Goal: Information Seeking & Learning: Learn about a topic

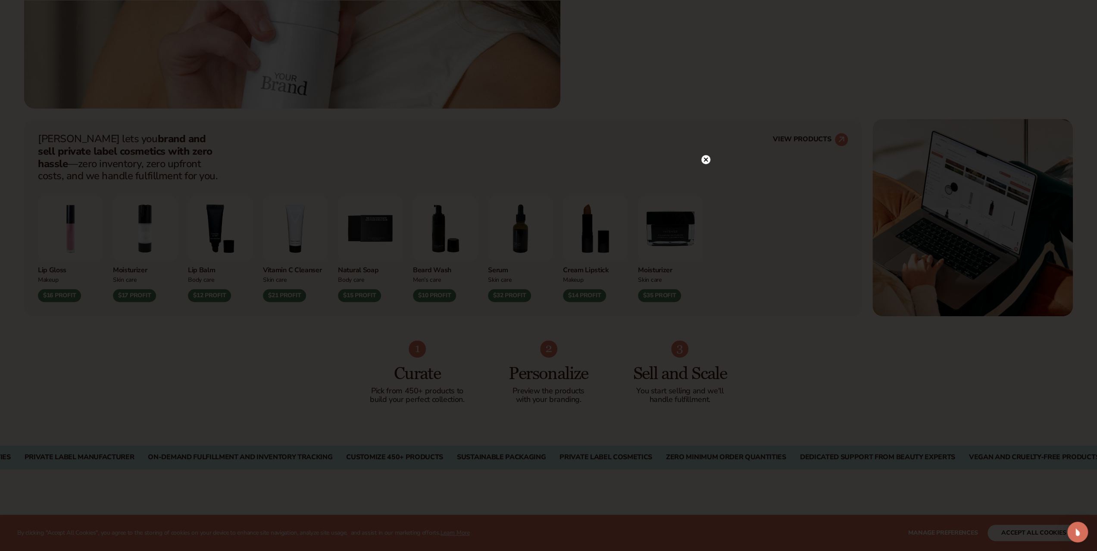
scroll to position [474, 0]
click at [707, 176] on icon at bounding box center [706, 177] width 4 height 4
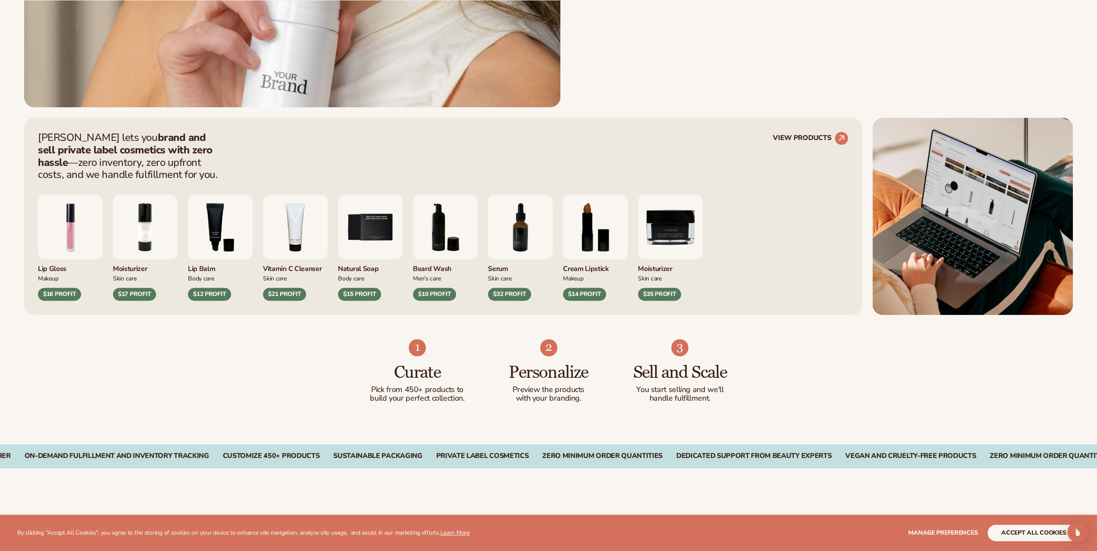
click at [282, 222] on img "4 / 9" at bounding box center [295, 227] width 65 height 65
click at [285, 297] on div "$21 PROFIT" at bounding box center [284, 294] width 43 height 13
click at [300, 246] on img "4 / 9" at bounding box center [295, 227] width 65 height 65
click at [228, 230] on img "3 / 9" at bounding box center [220, 227] width 65 height 65
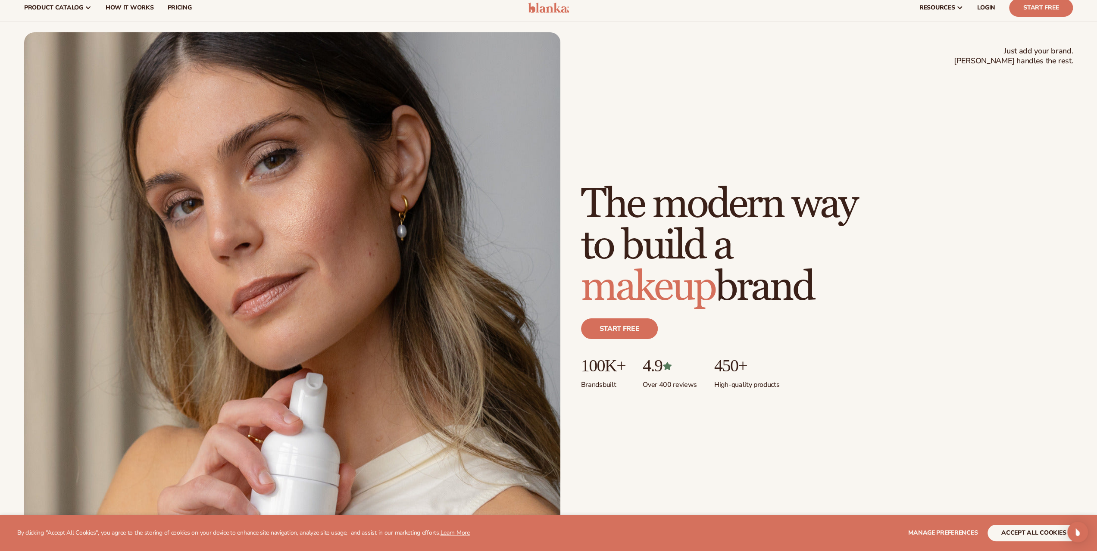
scroll to position [0, 0]
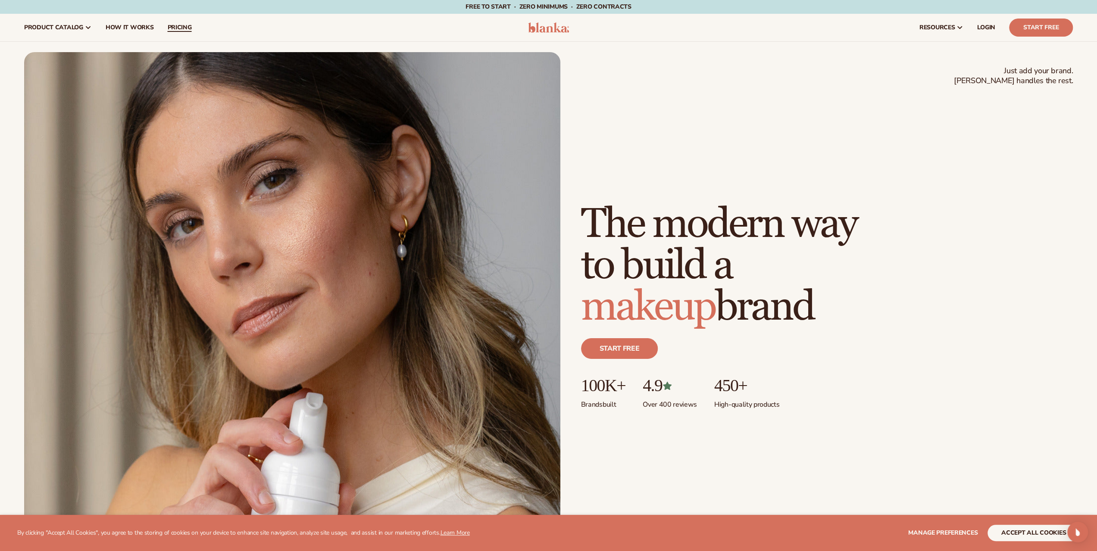
click at [183, 31] on link "pricing" at bounding box center [179, 28] width 38 height 28
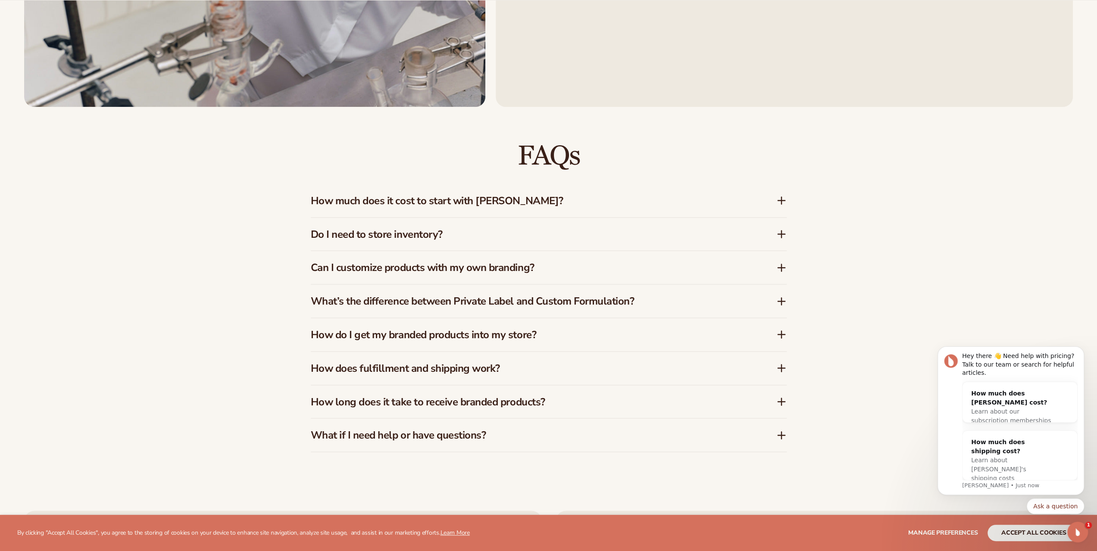
scroll to position [1509, 0]
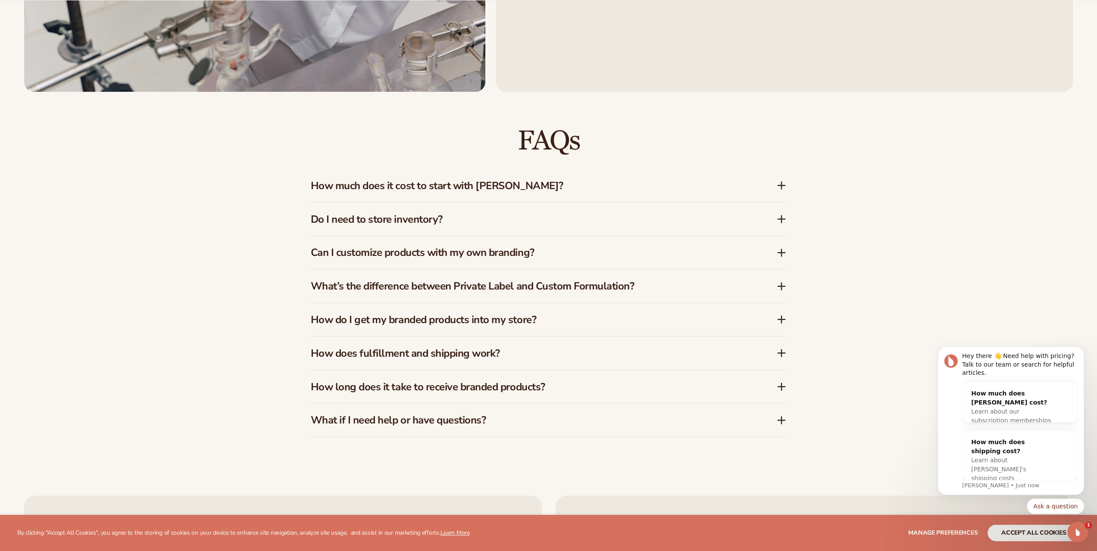
click at [385, 185] on h3 "How much does it cost to start with [PERSON_NAME]?" at bounding box center [531, 185] width 440 height 13
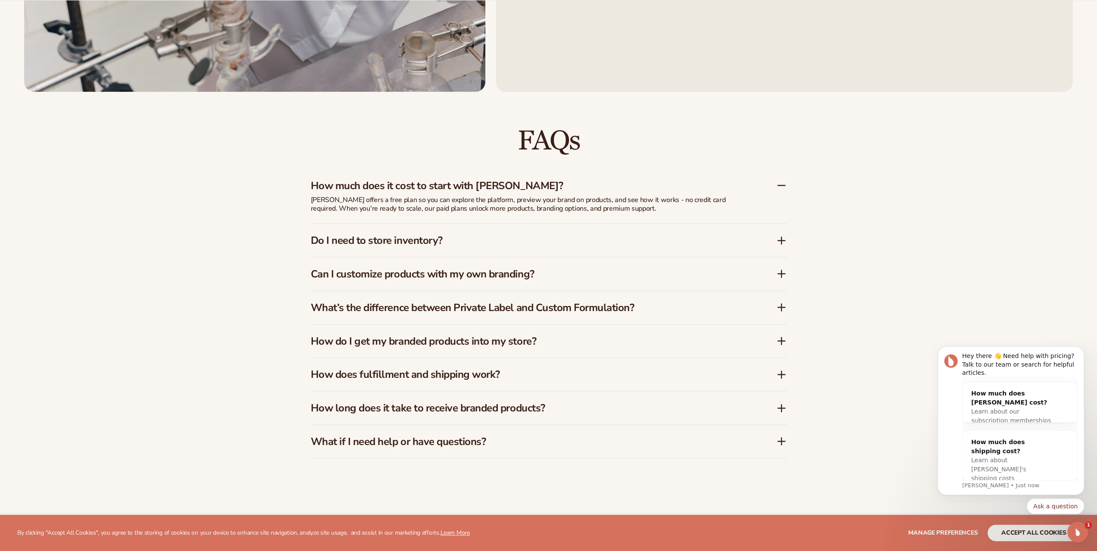
click at [586, 243] on h3 "Do I need to store inventory?" at bounding box center [531, 240] width 440 height 13
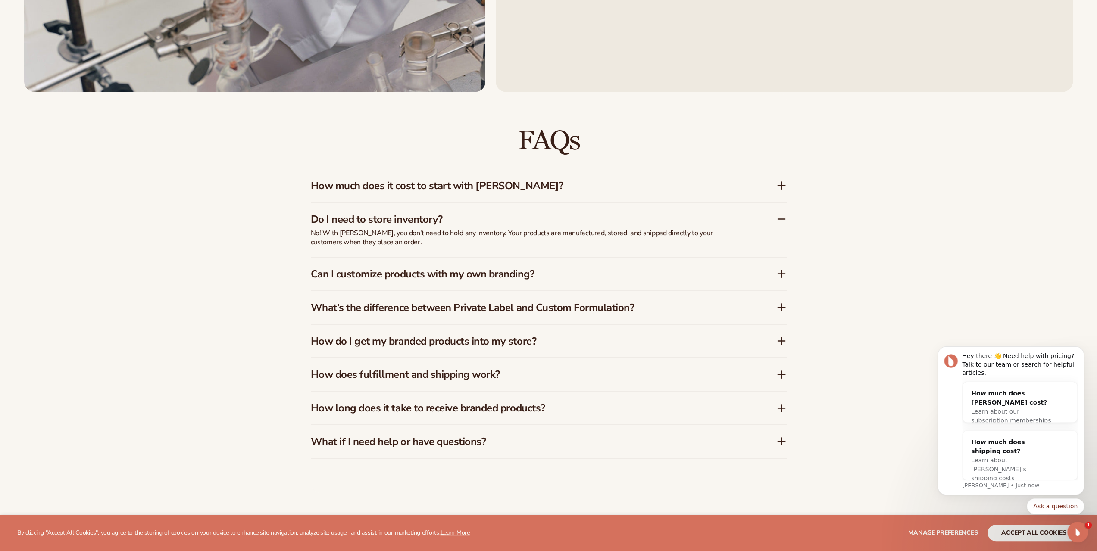
click at [618, 274] on h3 "Can I customize products with my own branding?" at bounding box center [531, 274] width 440 height 13
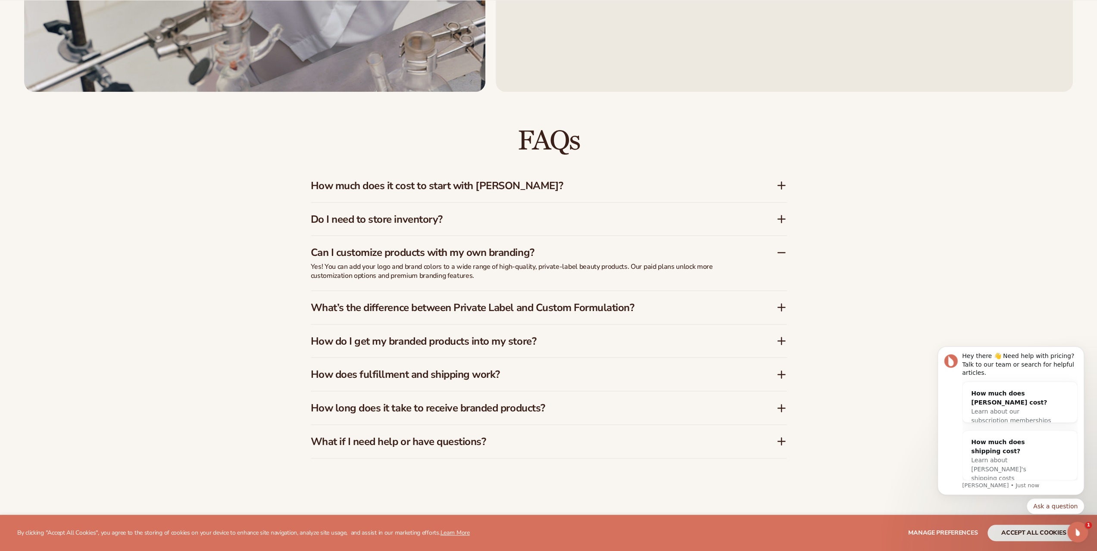
click at [686, 309] on h3 "What’s the difference between Private Label and Custom Formulation?" at bounding box center [531, 307] width 440 height 13
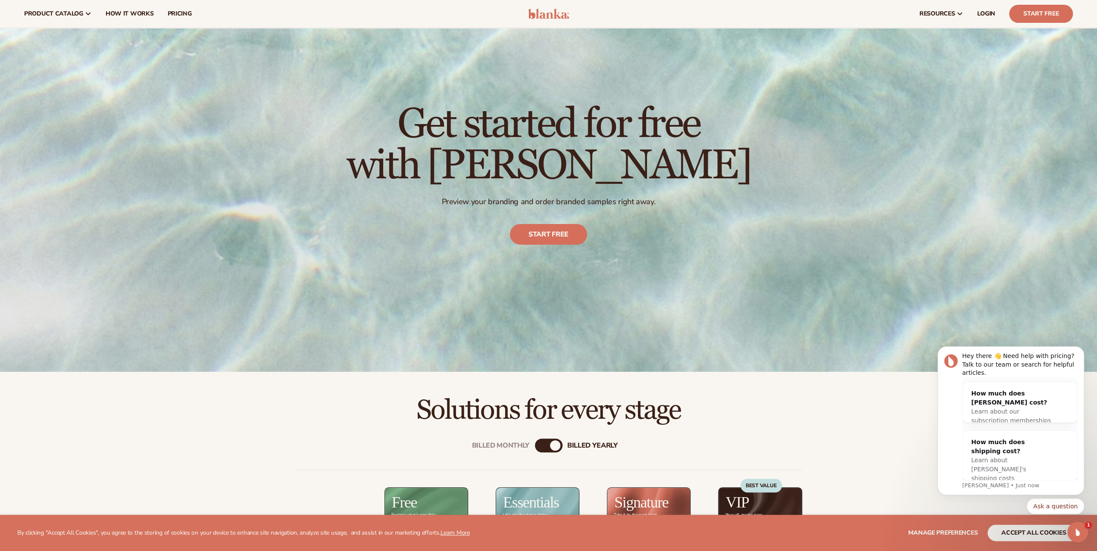
scroll to position [0, 0]
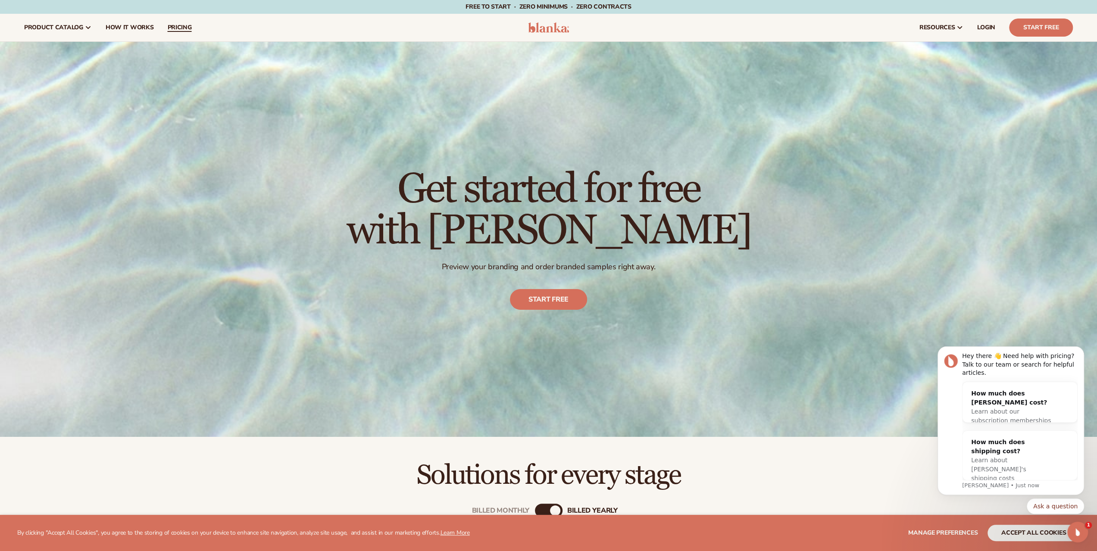
click at [175, 27] on span "pricing" at bounding box center [179, 27] width 24 height 7
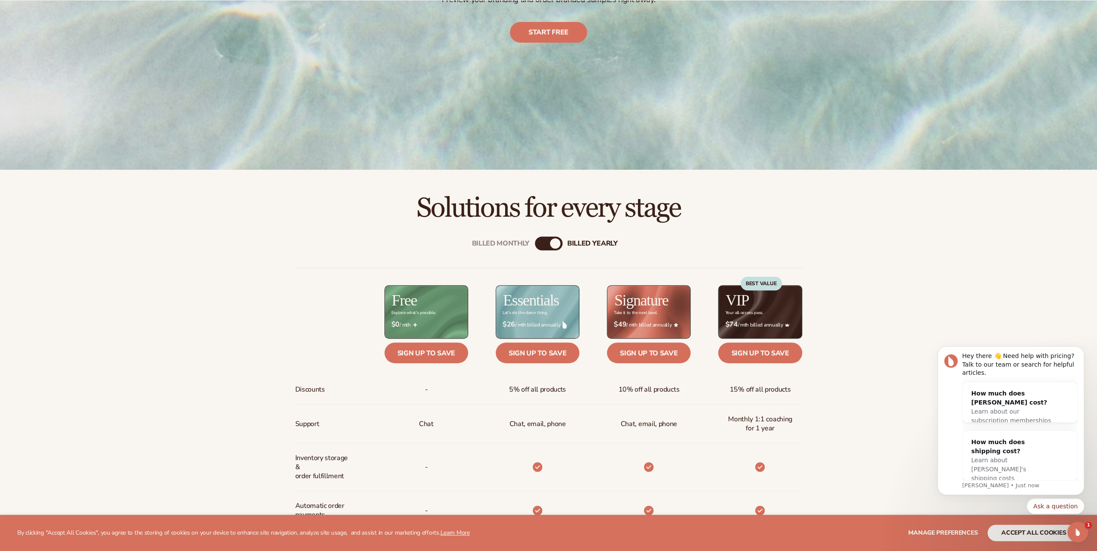
scroll to position [345, 0]
